Goal: Task Accomplishment & Management: Manage account settings

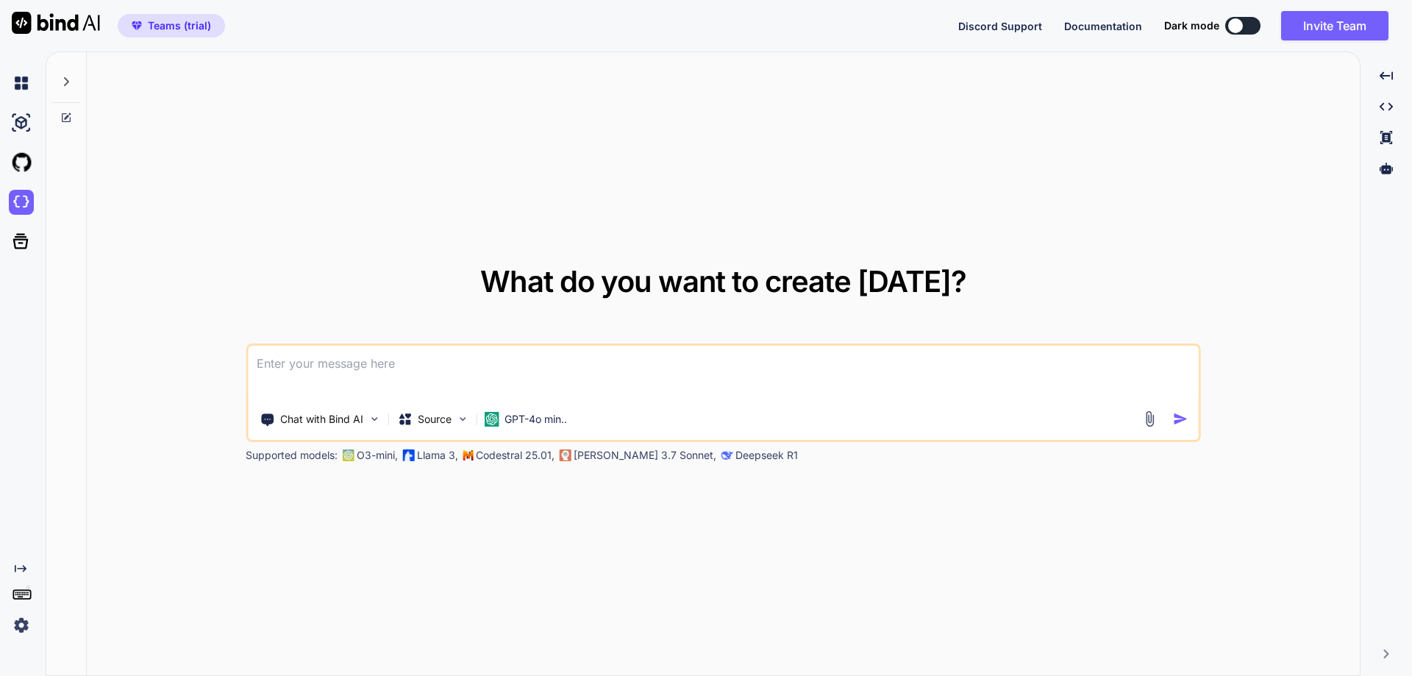
click at [10, 630] on img at bounding box center [21, 625] width 25 height 25
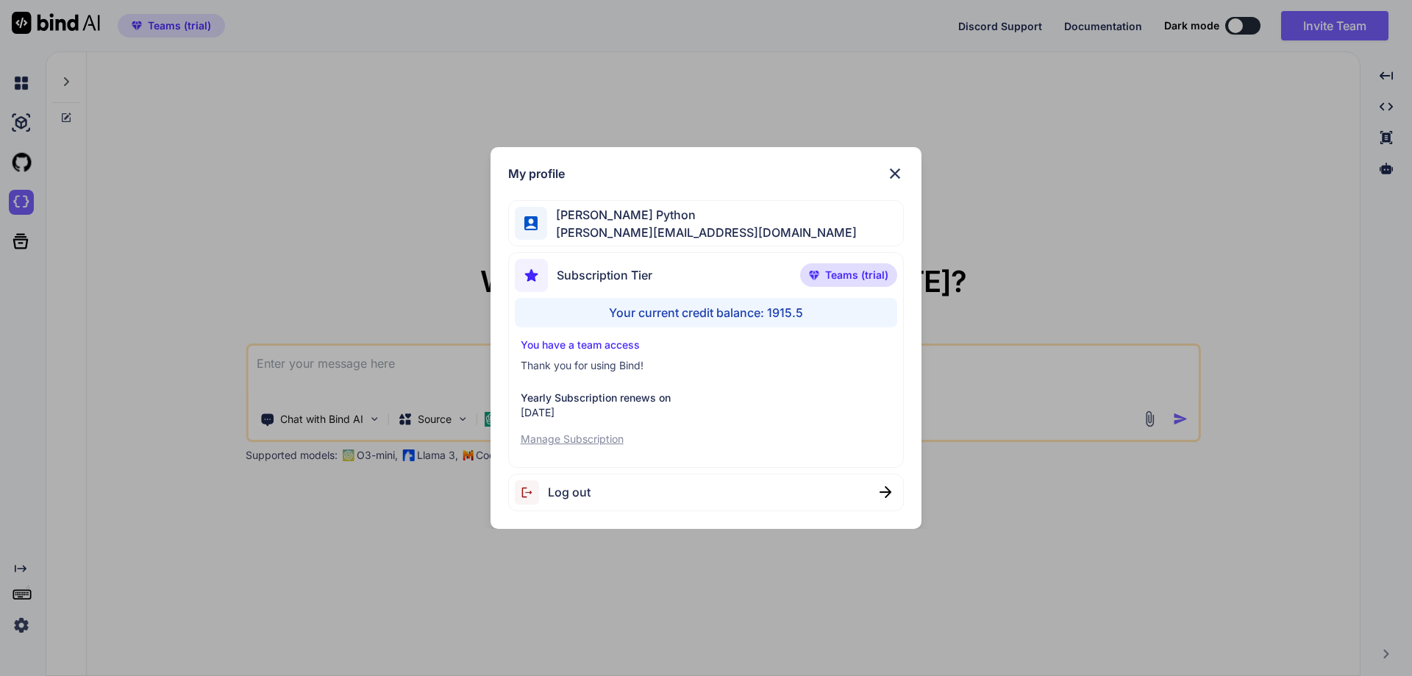
click at [233, 565] on div "My profile [PERSON_NAME] Python [PERSON_NAME][EMAIL_ADDRESS][DOMAIN_NAME] Subsc…" at bounding box center [706, 338] width 1412 height 676
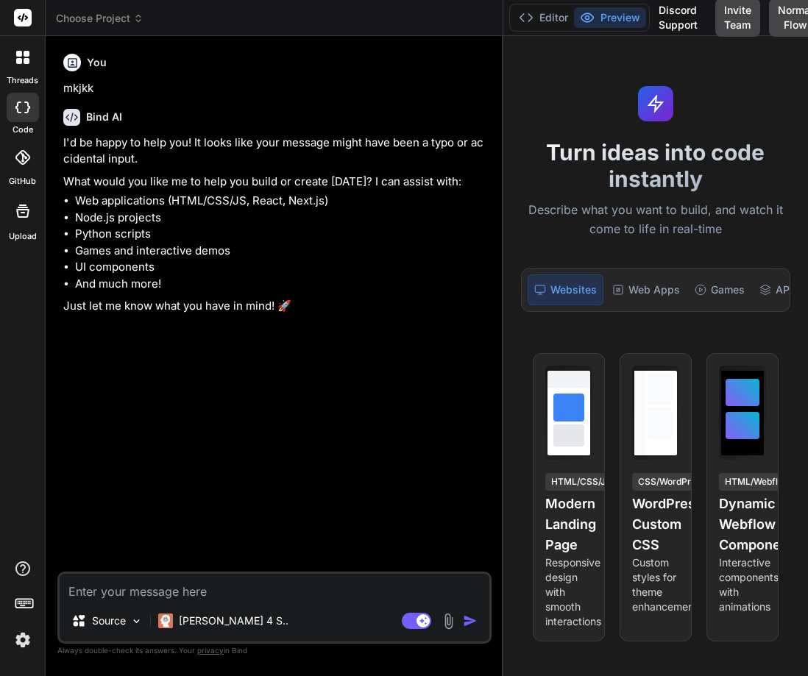
click at [739, 11] on button "Invite Team" at bounding box center [737, 18] width 45 height 38
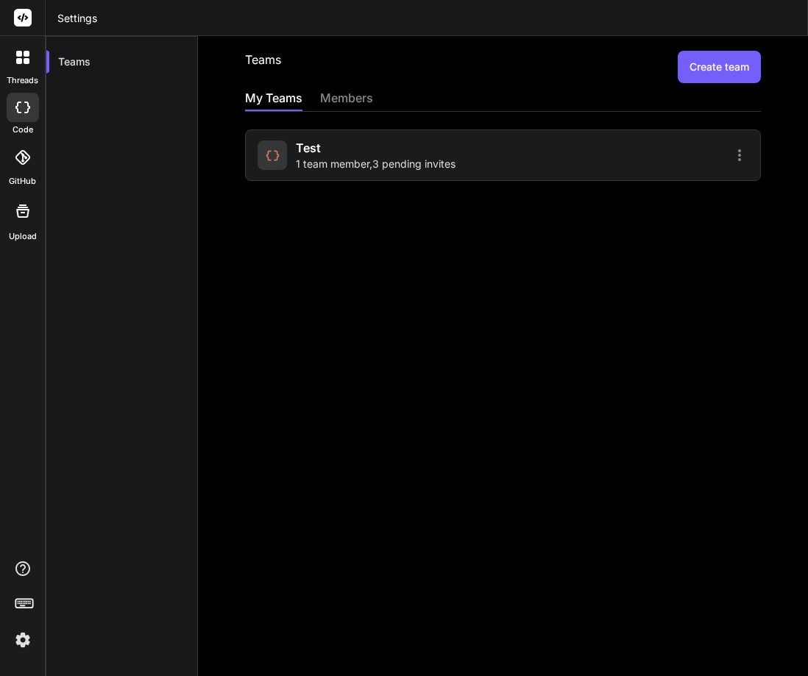
click at [536, 152] on div at bounding box center [628, 155] width 241 height 18
click at [437, 167] on span "1 team member , 3 pending invites" at bounding box center [376, 164] width 160 height 15
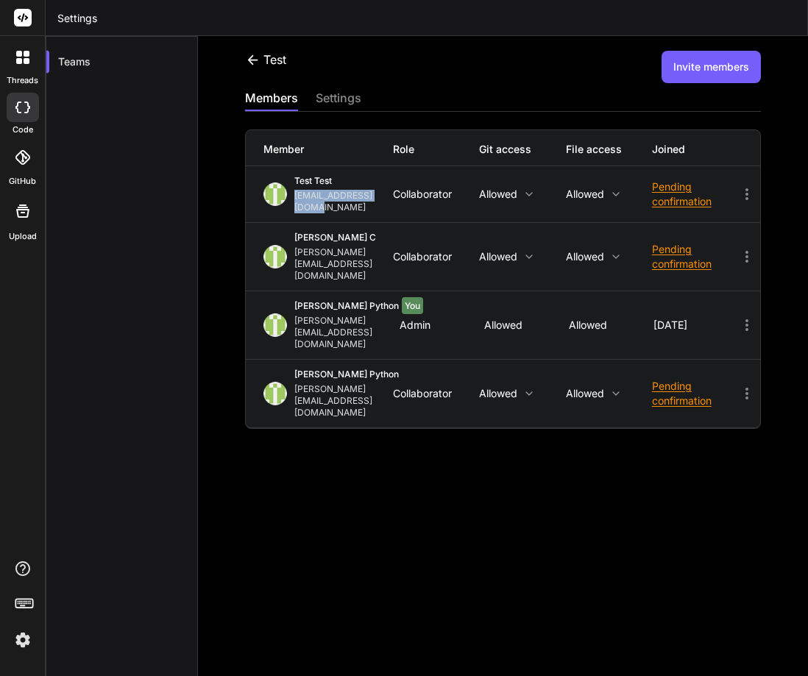
drag, startPoint x: 390, startPoint y: 200, endPoint x: 291, endPoint y: 197, distance: 99.3
click at [291, 197] on div "test test stagtest6@yopmail.com" at bounding box center [327, 194] width 129 height 38
drag, startPoint x: 291, startPoint y: 197, endPoint x: 391, endPoint y: 204, distance: 101.0
click at [391, 204] on div "test test stagtest6@yopmail.com Collaborator Allowed Allowed Pending confirmati…" at bounding box center [503, 194] width 514 height 56
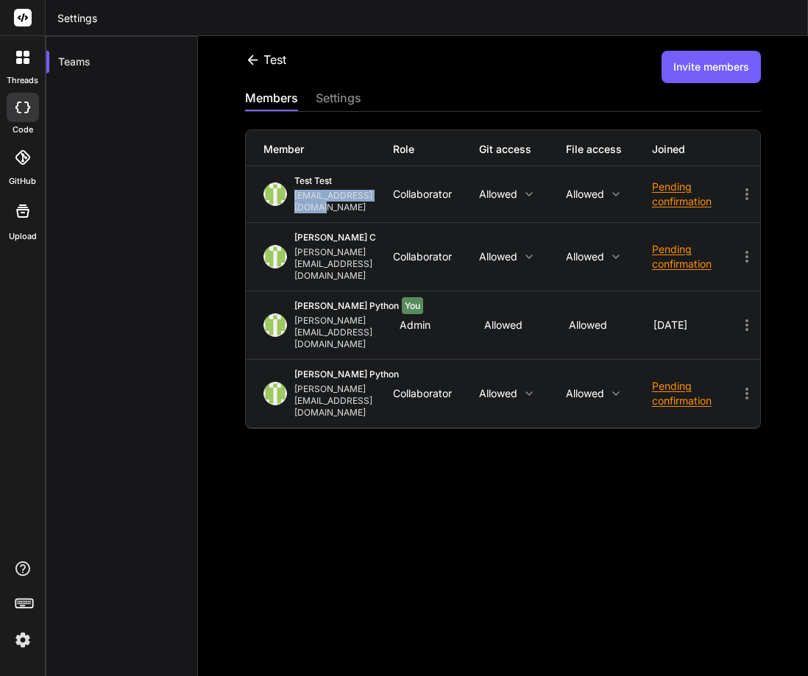
copy div "[EMAIL_ADDRESS][DOMAIN_NAME]"
click at [345, 477] on div "test Invite members members settings Member Role Git access File access Joined …" at bounding box center [503, 356] width 610 height 640
click at [244, 562] on div "test Invite members members settings Member Role Git access File access Joined …" at bounding box center [503, 356] width 610 height 640
click at [690, 70] on button "Invite members" at bounding box center [710, 67] width 99 height 32
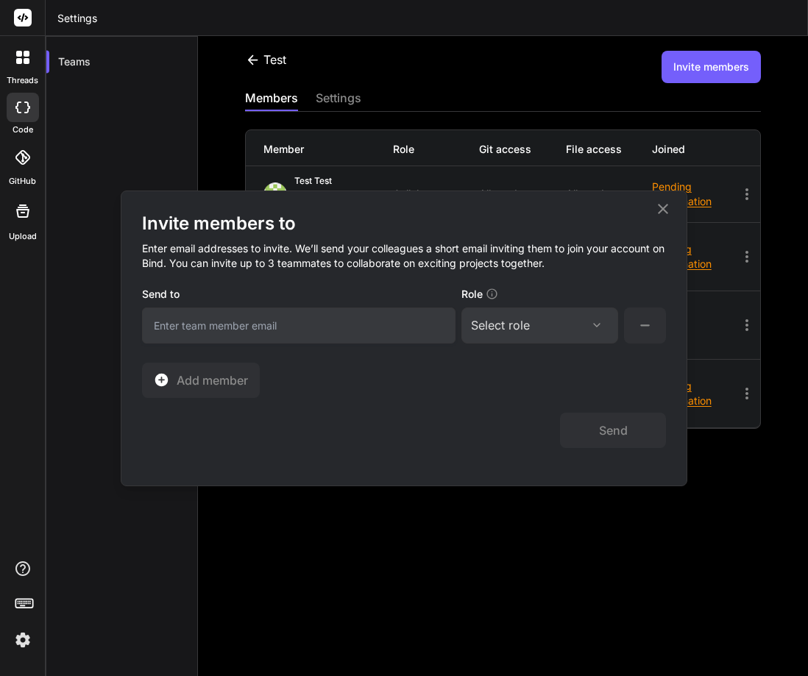
paste input "[EMAIL_ADDRESS][DOMAIN_NAME]"
click at [273, 322] on input "email" at bounding box center [298, 325] width 313 height 36
type input "[EMAIL_ADDRESS][DOMAIN_NAME]"
click at [571, 321] on div "Select role" at bounding box center [540, 325] width 138 height 18
click at [526, 420] on div "Collaborator" at bounding box center [519, 423] width 59 height 15
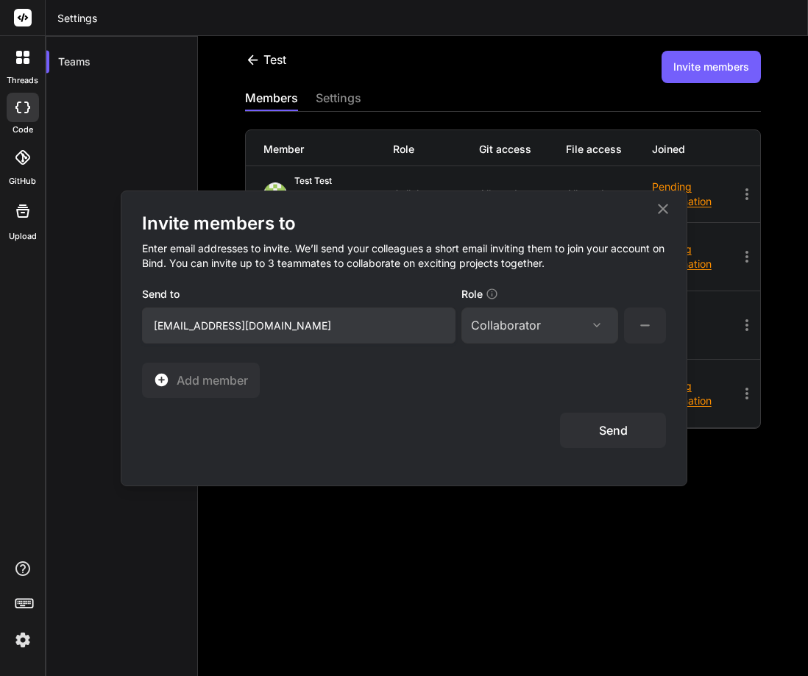
click at [596, 435] on button "Send" at bounding box center [613, 430] width 106 height 35
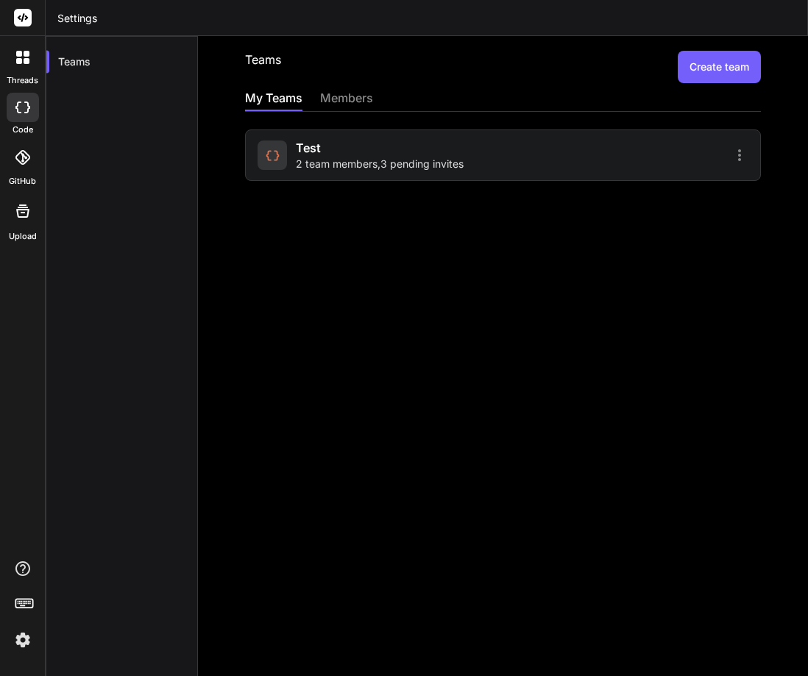
click at [481, 157] on div "test 2 team members , 3 pending invites" at bounding box center [377, 155] width 241 height 32
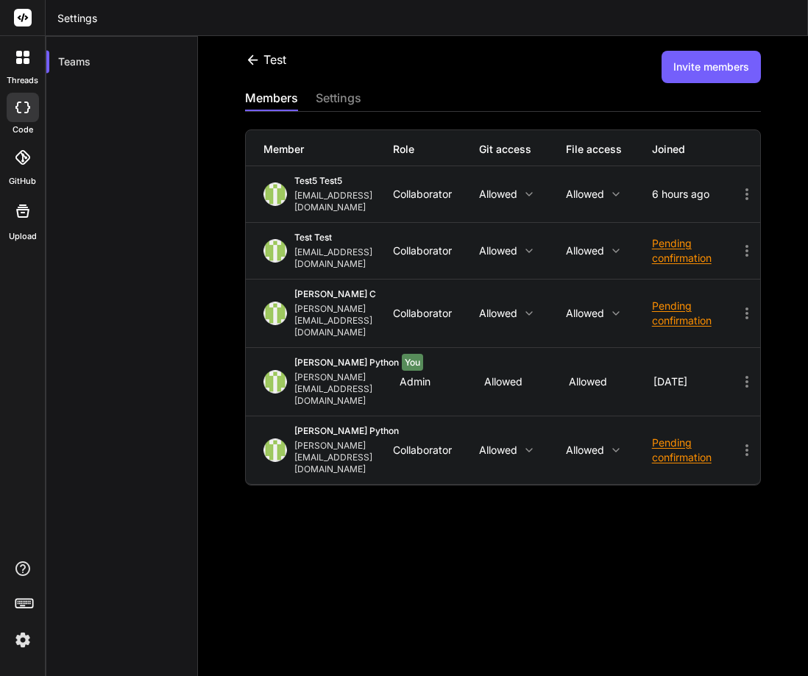
click at [491, 562] on div "test Invite members members settings Member Role Git access File access Joined …" at bounding box center [503, 356] width 610 height 640
click at [24, 638] on img at bounding box center [22, 639] width 25 height 25
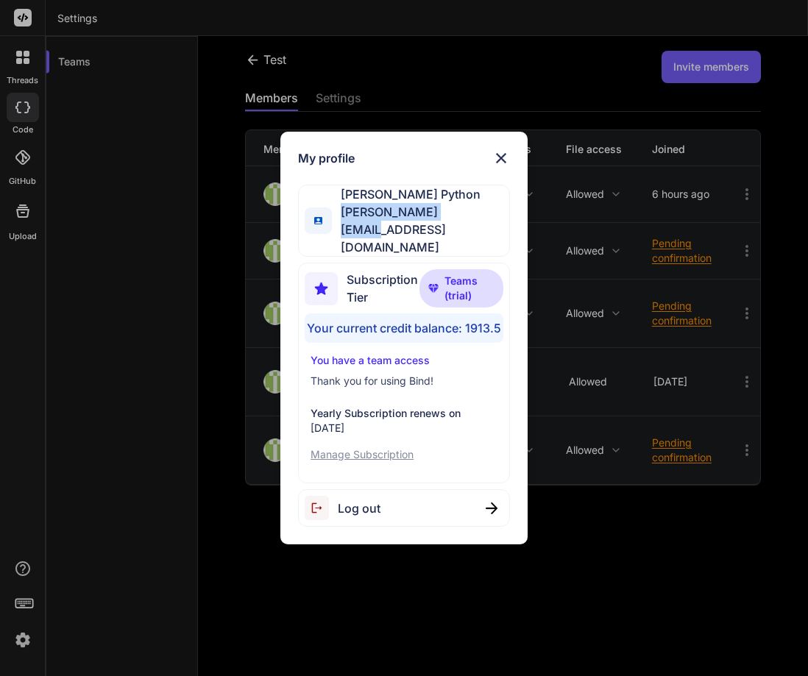
drag, startPoint x: 342, startPoint y: 226, endPoint x: 506, endPoint y: 228, distance: 164.0
click at [506, 228] on div "[PERSON_NAME] Python [PERSON_NAME][EMAIL_ADDRESS][DOMAIN_NAME]" at bounding box center [404, 221] width 212 height 72
click at [505, 167] on img at bounding box center [501, 158] width 18 height 18
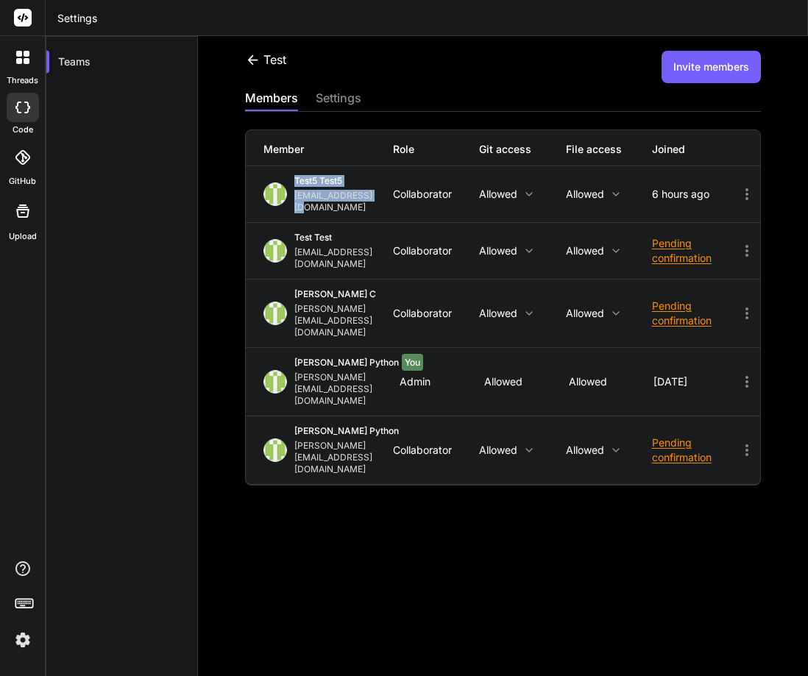
drag, startPoint x: 293, startPoint y: 171, endPoint x: 381, endPoint y: 202, distance: 93.5
click at [381, 202] on div "test5 test5 [EMAIL_ADDRESS][DOMAIN_NAME] Collaborator Allowed Allowed 6 hours a…" at bounding box center [503, 194] width 514 height 56
click at [405, 188] on div "Collaborator" at bounding box center [436, 194] width 86 height 12
drag, startPoint x: 645, startPoint y: 185, endPoint x: 725, endPoint y: 184, distance: 79.5
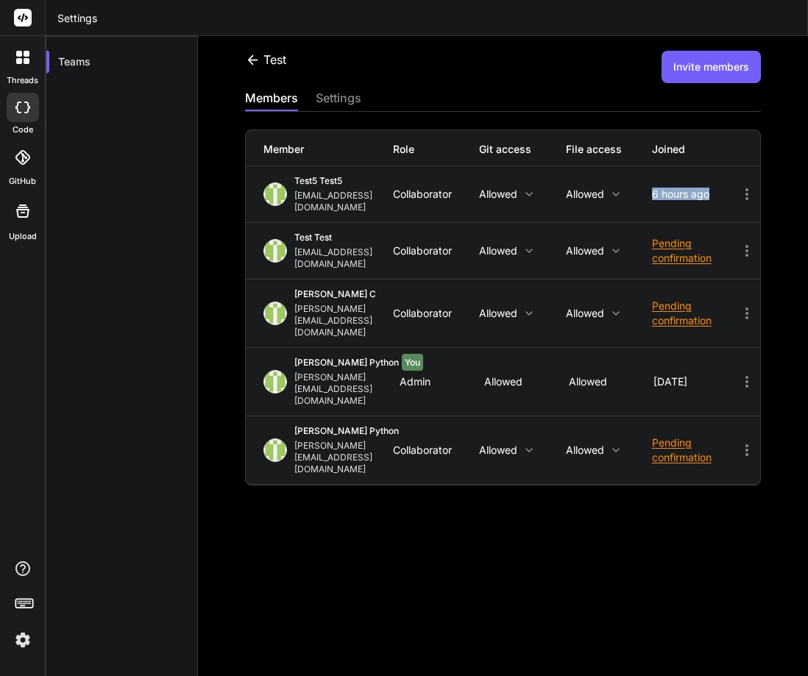
click at [725, 184] on div "test5 test5 [EMAIL_ADDRESS][DOMAIN_NAME] Collaborator Allowed Allowed 6 hours a…" at bounding box center [503, 194] width 514 height 56
click at [257, 61] on icon at bounding box center [252, 59] width 15 height 15
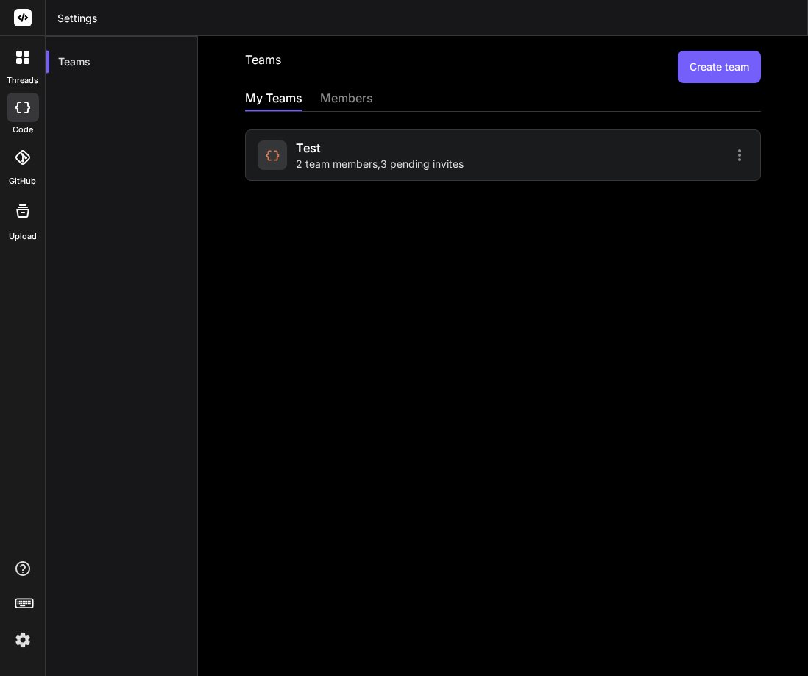
click at [666, 469] on div "Teams Create team My Teams members test 2 team members , 3 pending invites" at bounding box center [503, 356] width 610 height 640
